Goal: Task Accomplishment & Management: Use online tool/utility

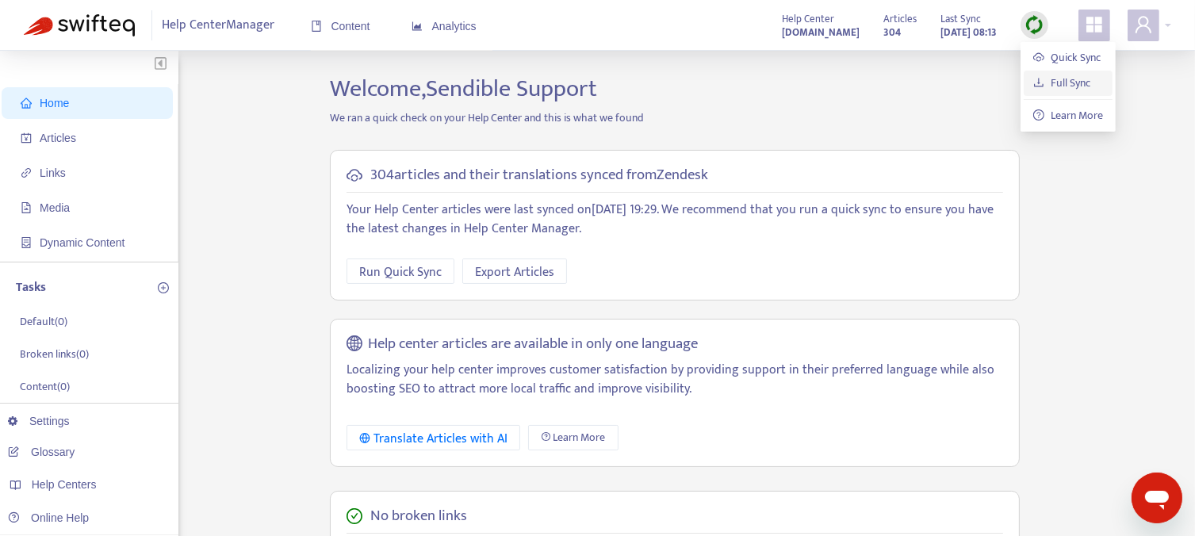
click at [1063, 86] on link "Full Sync" at bounding box center [1061, 83] width 57 height 18
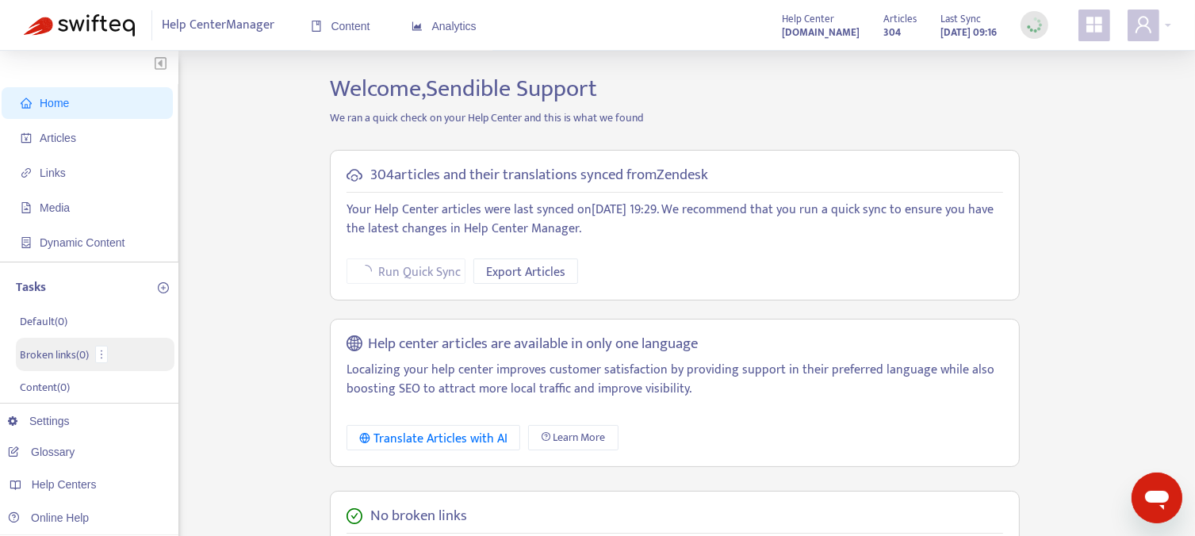
click at [50, 351] on p "Broken links ( 0 )" at bounding box center [54, 354] width 69 height 17
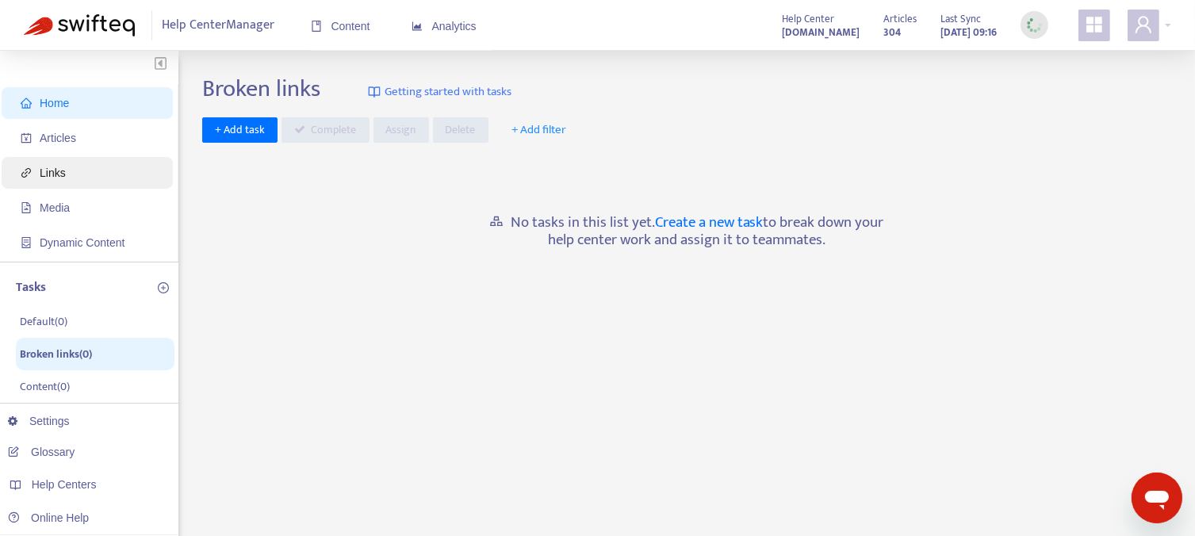
click at [40, 174] on span "Links" at bounding box center [53, 172] width 26 height 13
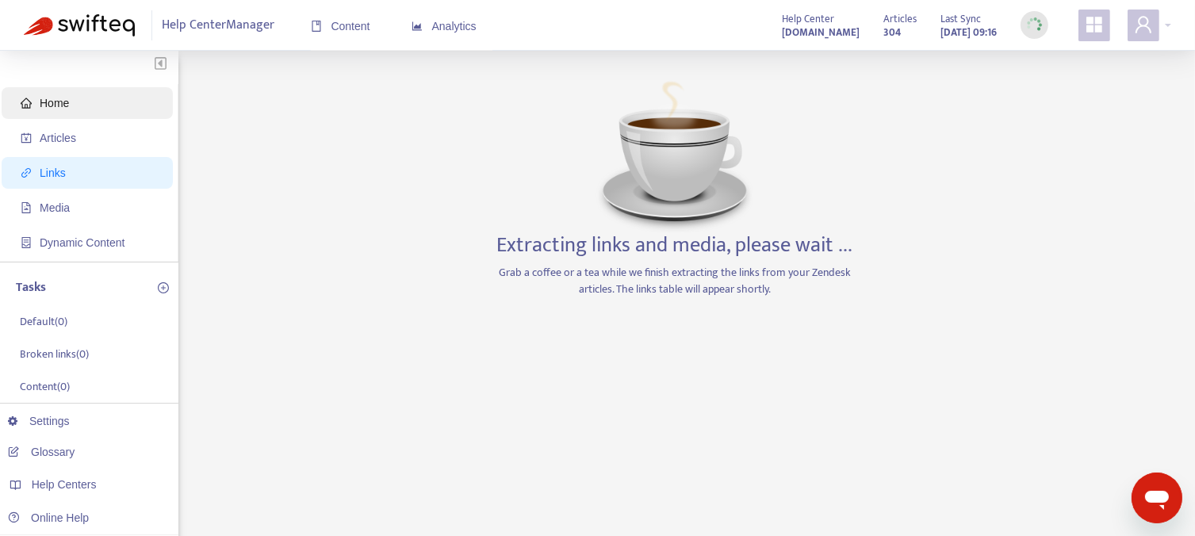
click at [50, 109] on span "Home" at bounding box center [54, 103] width 29 height 13
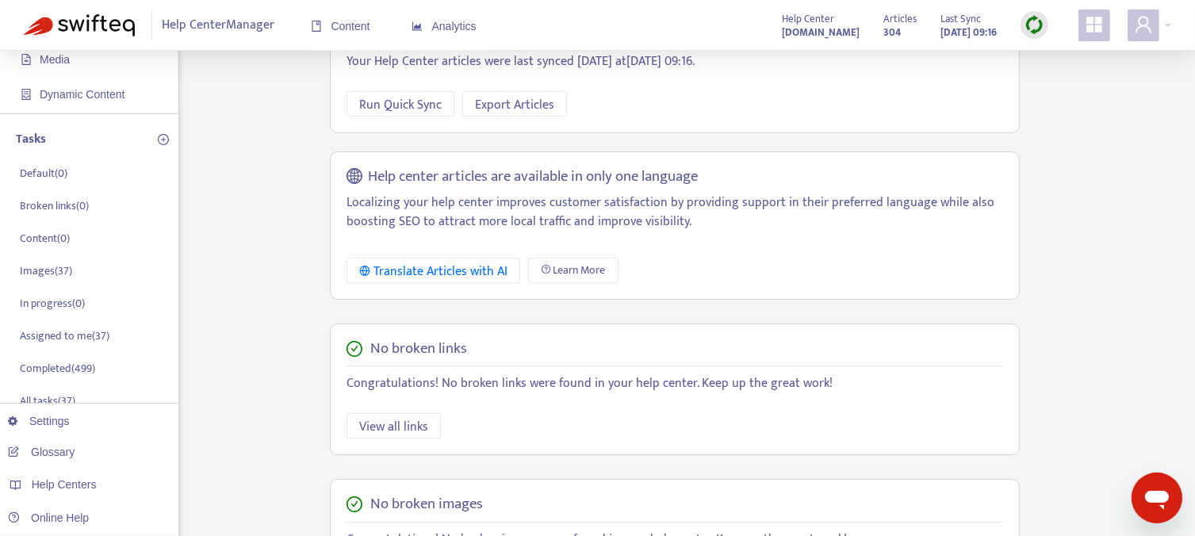
scroll to position [159, 0]
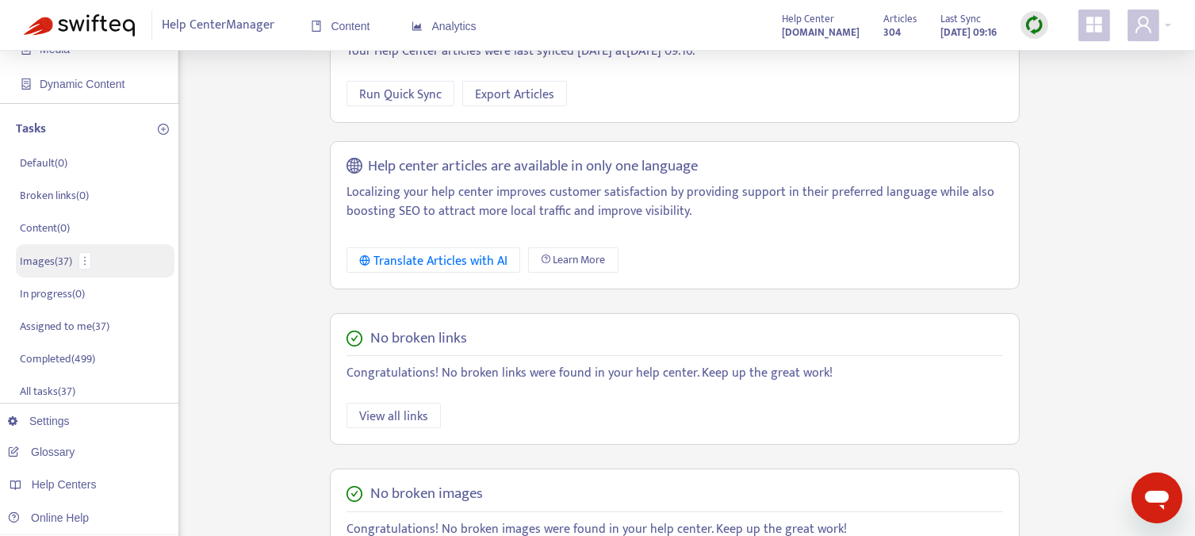
click at [27, 264] on p "Images ( 37 )" at bounding box center [46, 261] width 52 height 17
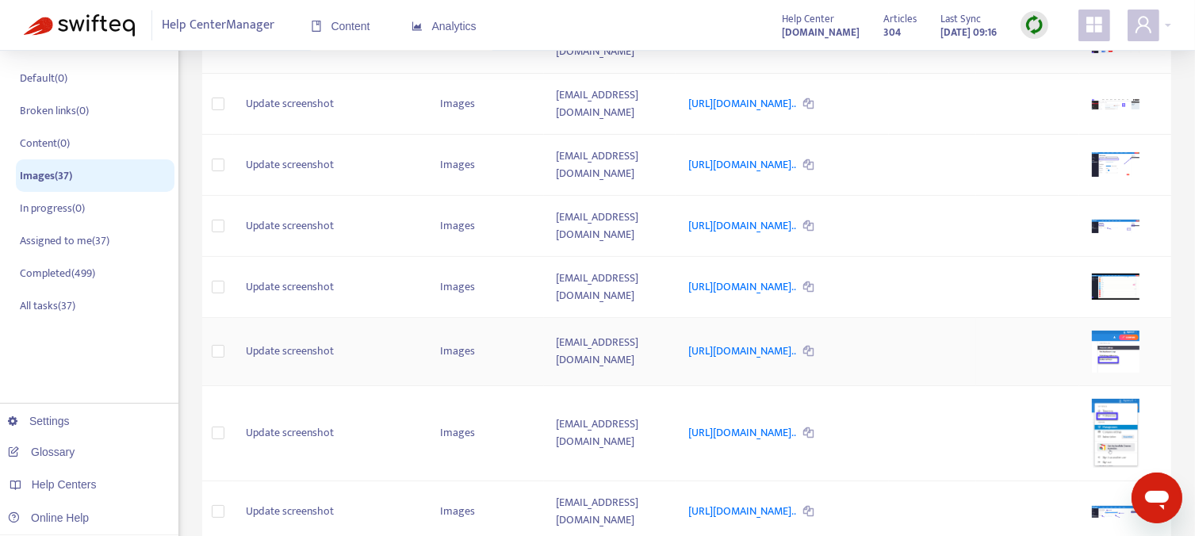
scroll to position [70, 0]
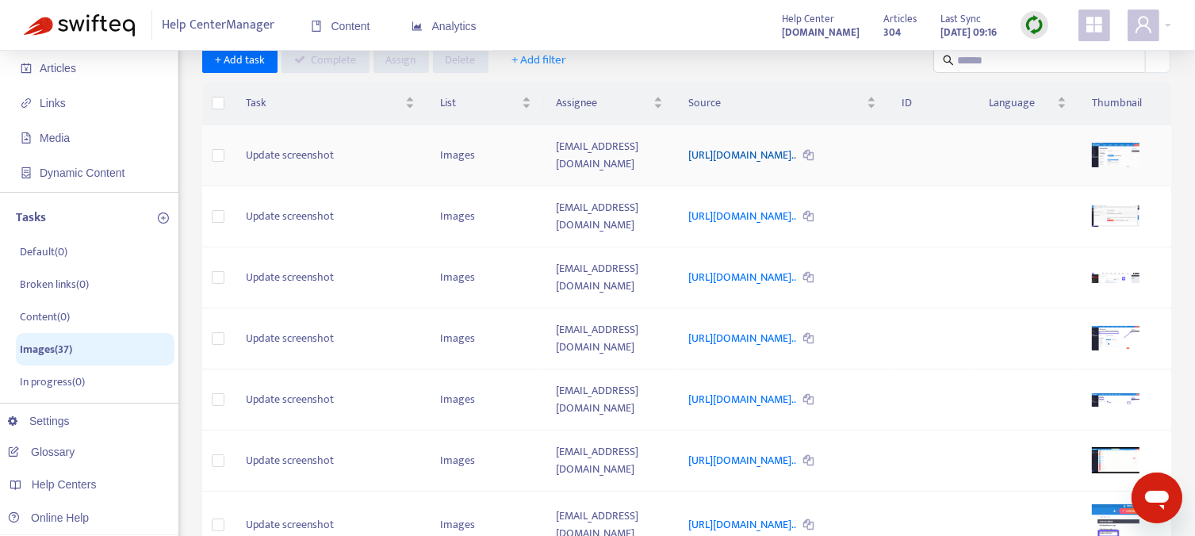
click at [690, 147] on link "[URL][DOMAIN_NAME].." at bounding box center [742, 155] width 109 height 18
